Goal: Transaction & Acquisition: Purchase product/service

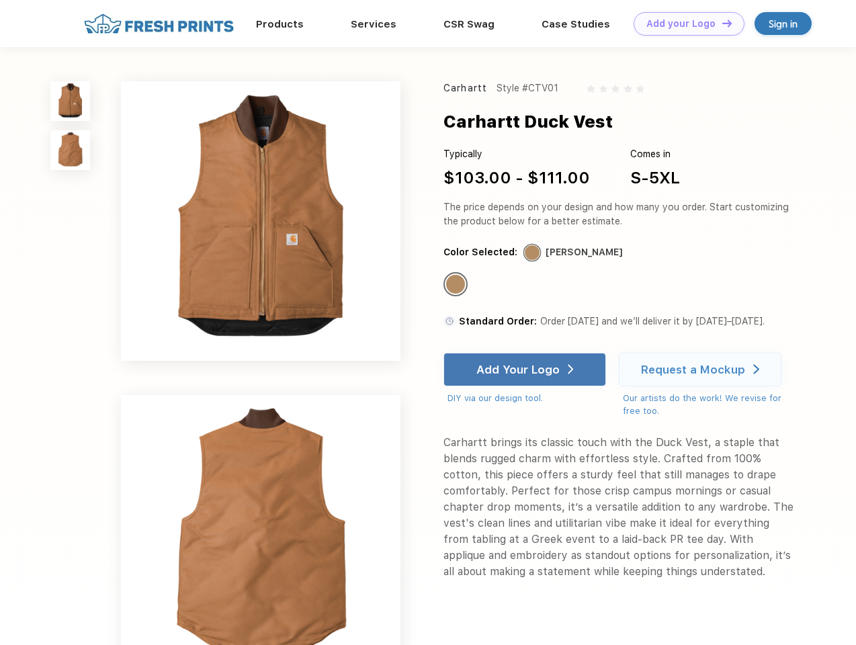
click at [684, 24] on link "Add your Logo Design Tool" at bounding box center [688, 24] width 111 height 24
click at [0, 0] on div "Design Tool" at bounding box center [0, 0] width 0 height 0
click at [721, 23] on link "Add your Logo Design Tool" at bounding box center [688, 24] width 111 height 24
click at [71, 101] on img at bounding box center [70, 101] width 40 height 40
click at [71, 150] on img at bounding box center [70, 150] width 40 height 40
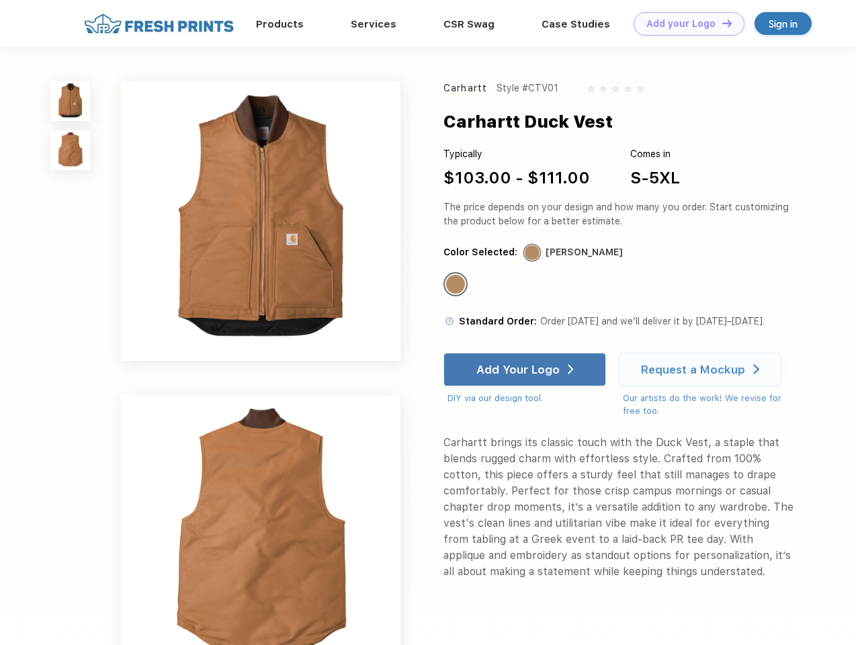
click at [457, 285] on div "Standard Color" at bounding box center [455, 284] width 19 height 19
click at [526, 369] on div "Add Your Logo" at bounding box center [517, 369] width 83 height 13
click at [702, 369] on div "Request a Mockup" at bounding box center [693, 369] width 104 height 13
